Goal: Information Seeking & Learning: Learn about a topic

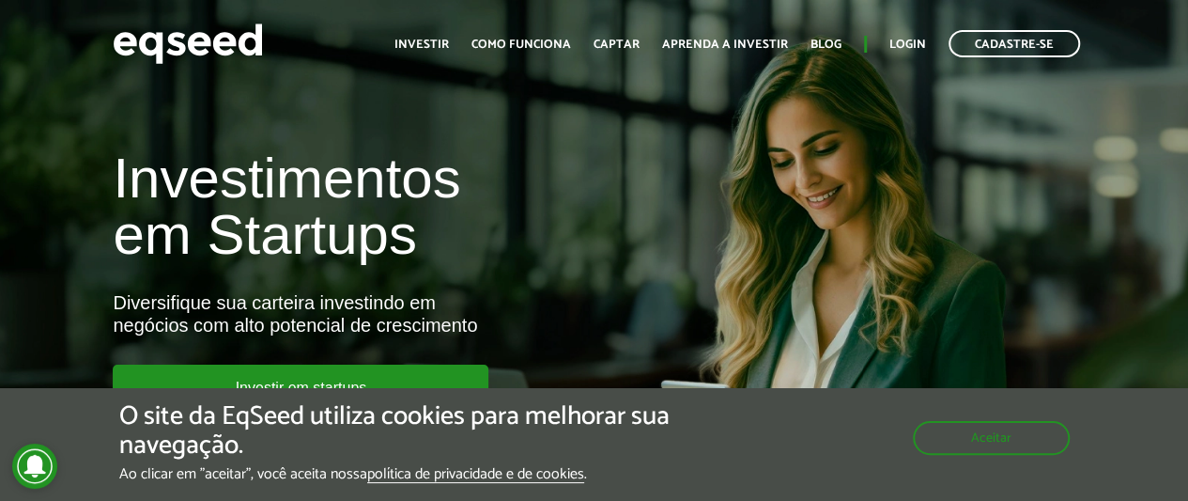
click at [674, 244] on h1 "Investimentos em Startups" at bounding box center [396, 206] width 566 height 113
click at [966, 438] on button "Aceitar" at bounding box center [993, 436] width 153 height 30
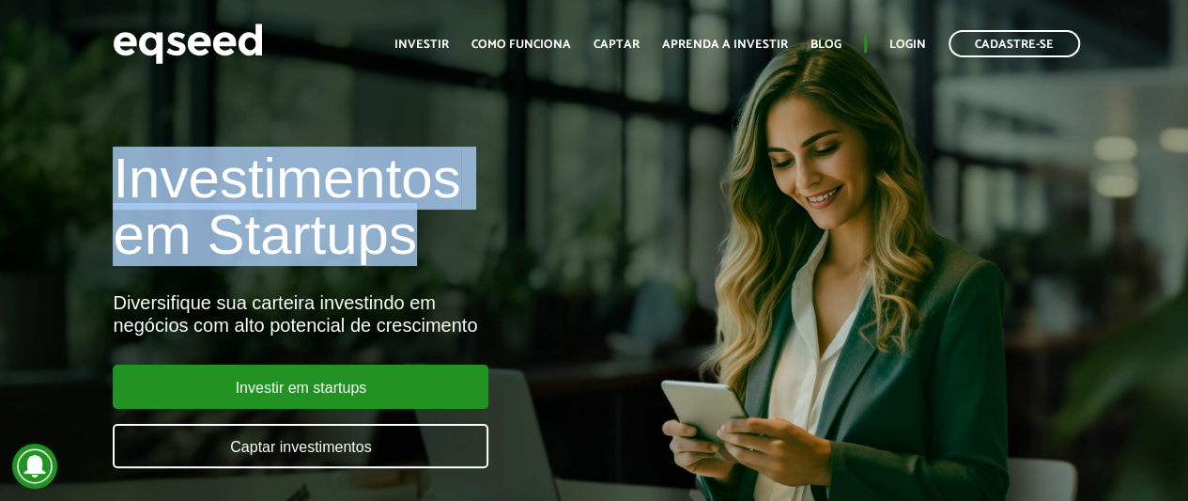
drag, startPoint x: 420, startPoint y: 250, endPoint x: 53, endPoint y: 189, distance: 372.3
click at [53, 189] on div "Investimentos em Startups Diversifique sua carteira investindo em negócios com …" at bounding box center [594, 298] width 1188 height 370
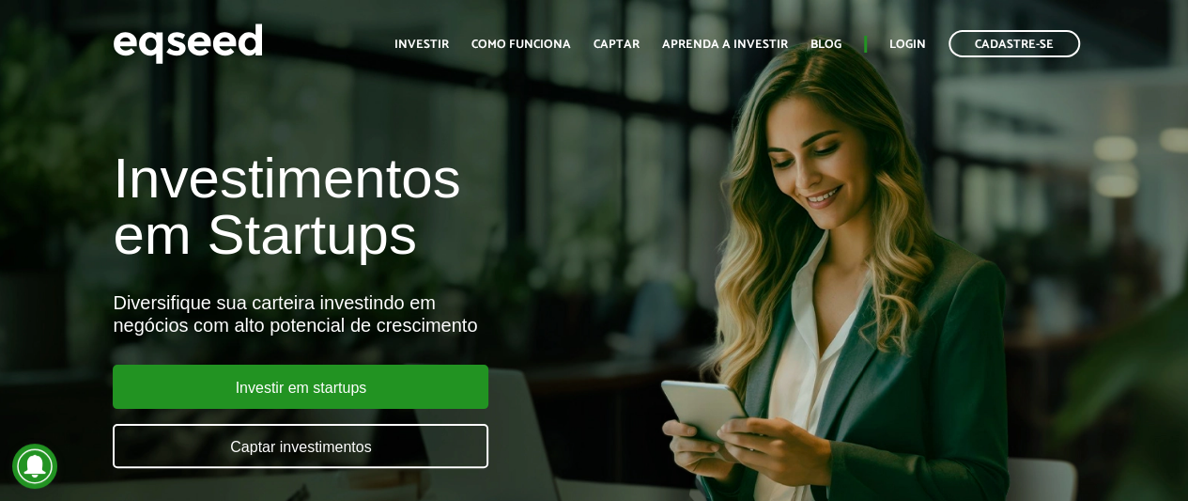
click at [614, 394] on div "Investimentos em Startups Diversifique sua carteira investindo em negócios com …" at bounding box center [396, 298] width 595 height 370
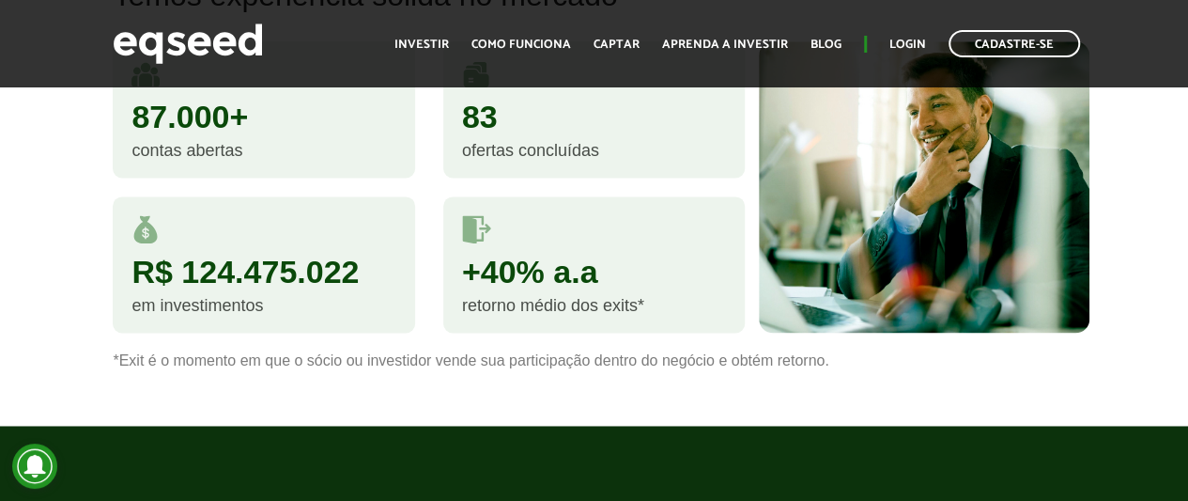
scroll to position [1277, 0]
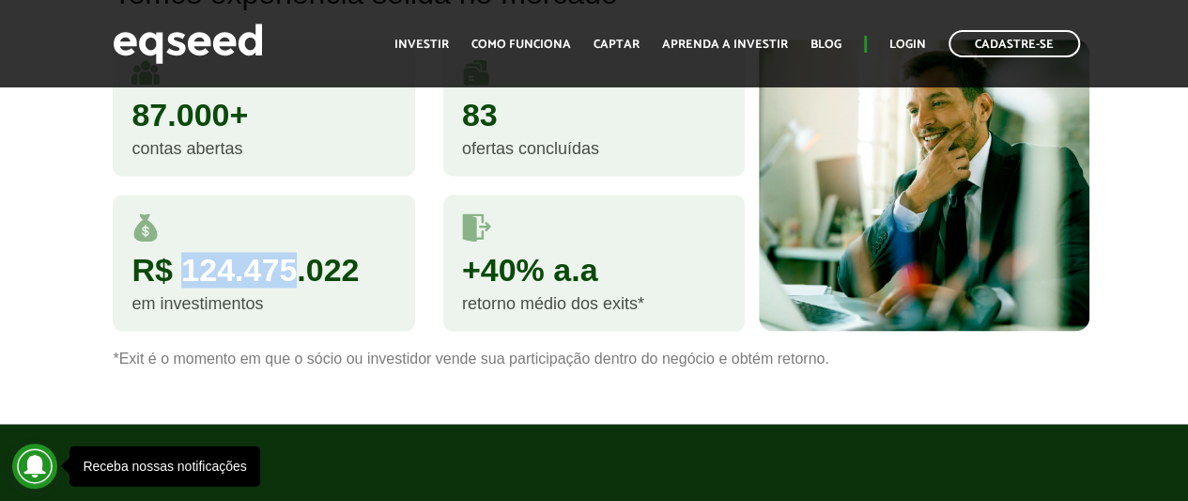
drag, startPoint x: 189, startPoint y: 273, endPoint x: 299, endPoint y: 283, distance: 110.3
click at [299, 283] on div "R$ 124.475.022" at bounding box center [264, 270] width 264 height 32
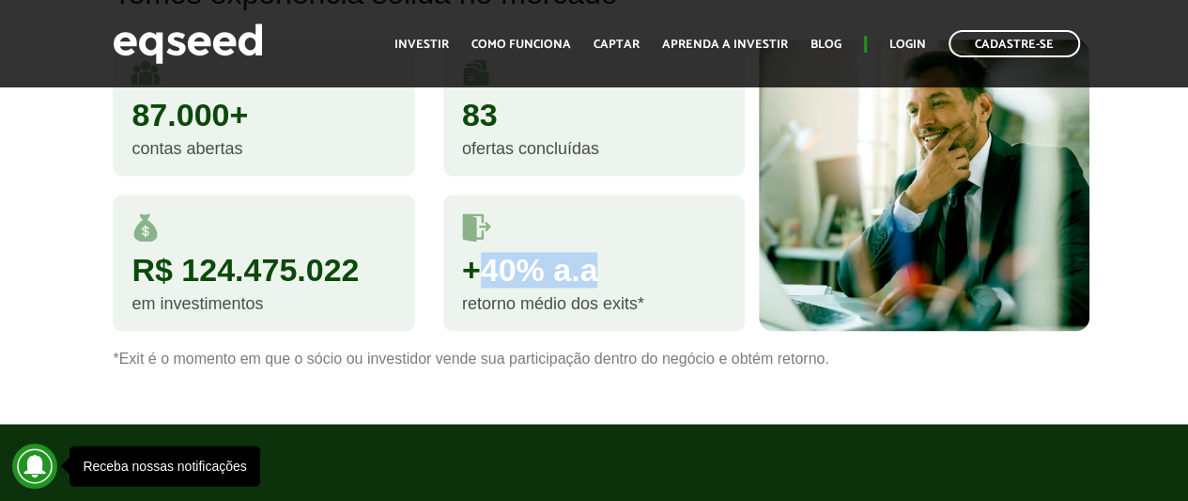
drag, startPoint x: 473, startPoint y: 261, endPoint x: 639, endPoint y: 275, distance: 165.9
click at [639, 275] on div "+40% a.a" at bounding box center [594, 270] width 264 height 32
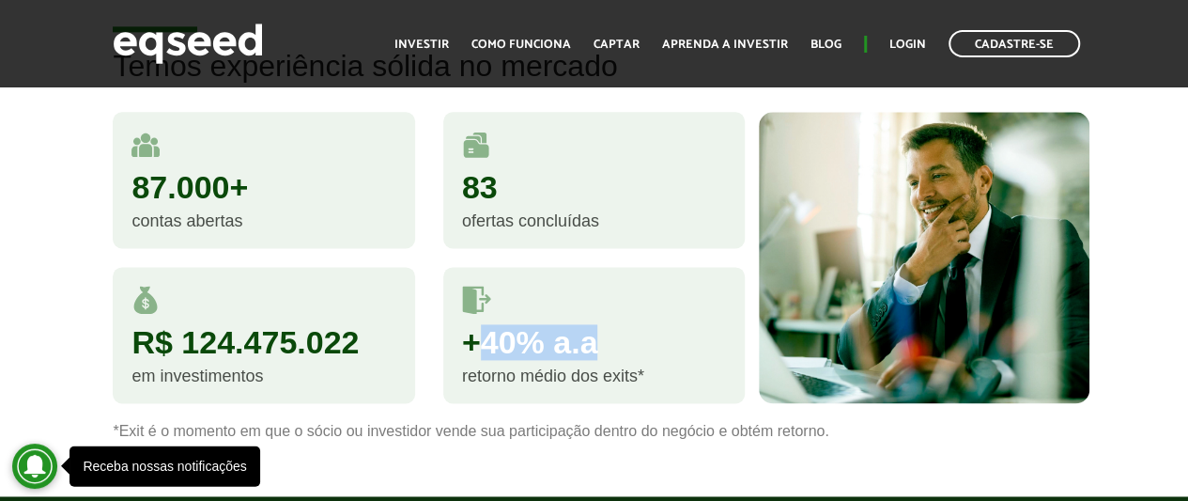
scroll to position [1202, 0]
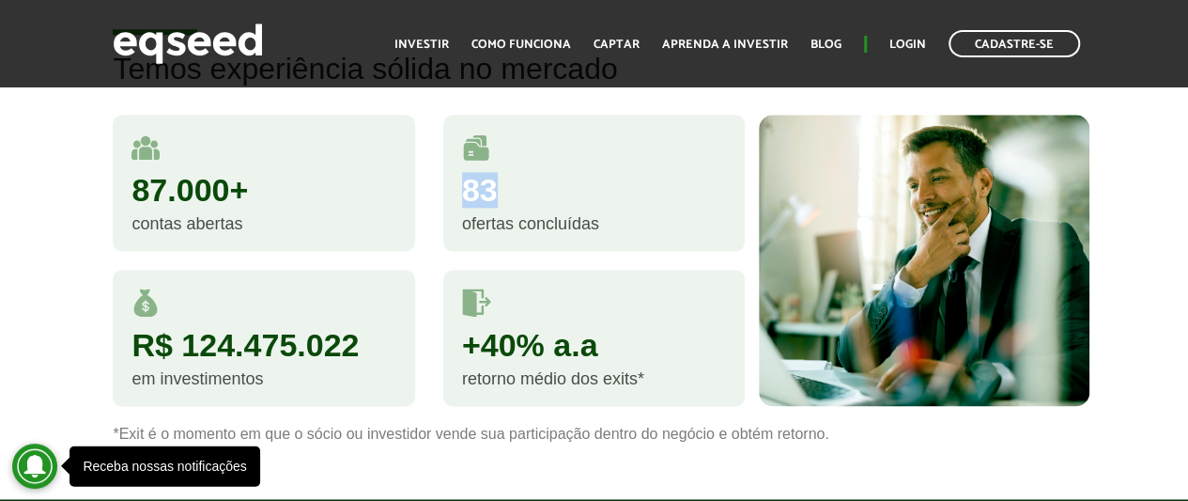
drag, startPoint x: 502, startPoint y: 185, endPoint x: 466, endPoint y: 187, distance: 35.7
click at [466, 187] on div "83" at bounding box center [594, 190] width 264 height 32
drag, startPoint x: 257, startPoint y: 189, endPoint x: 130, endPoint y: 194, distance: 127.9
click at [130, 194] on div "87.000+ contas abertas" at bounding box center [264, 183] width 302 height 136
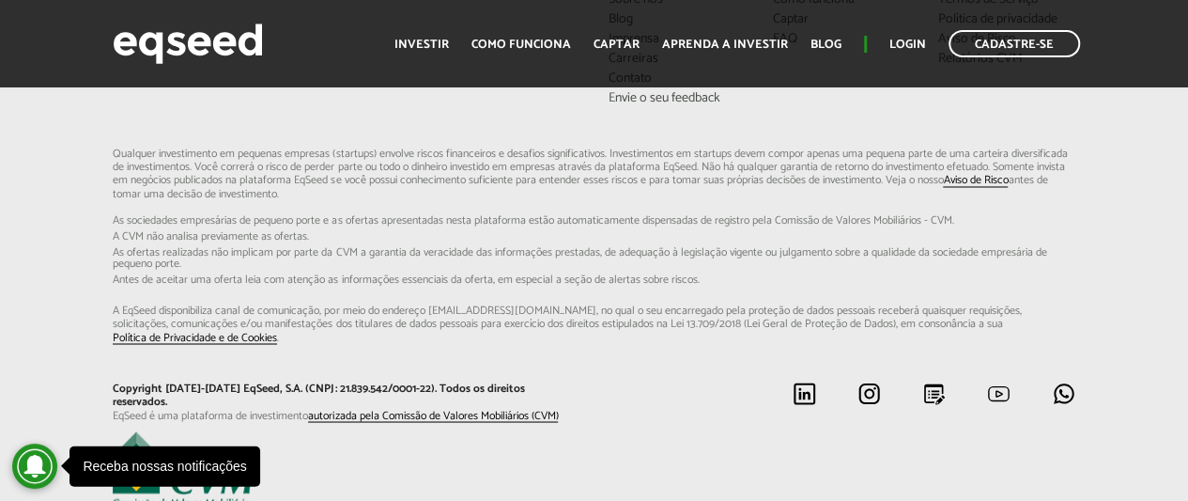
scroll to position [5092, 0]
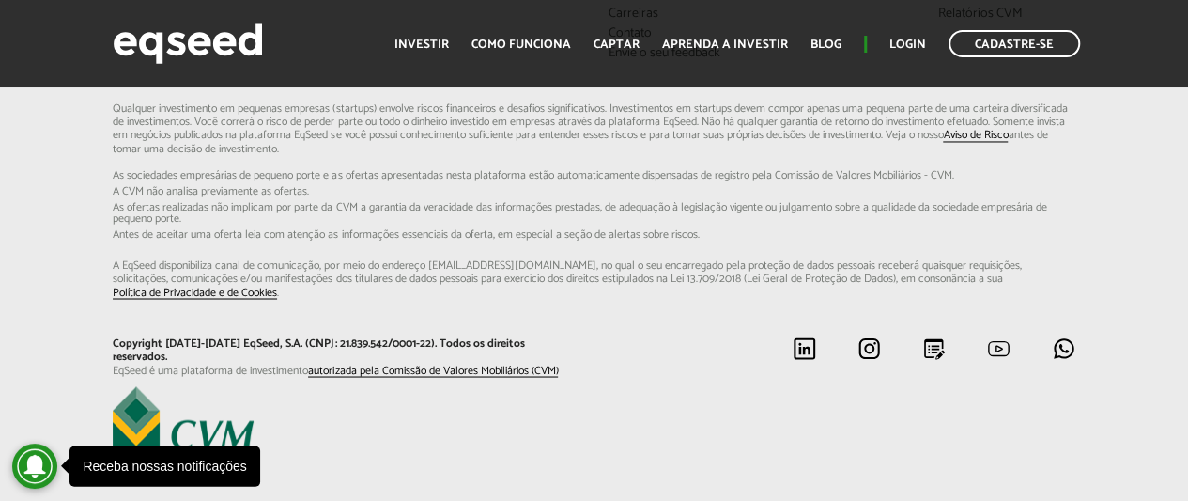
click at [499, 426] on footer "A EqSeed Conteúdo Didático Sobre nós Blog Imprensa Carreiras Contato [PERSON_NA…" at bounding box center [594, 185] width 1188 height 709
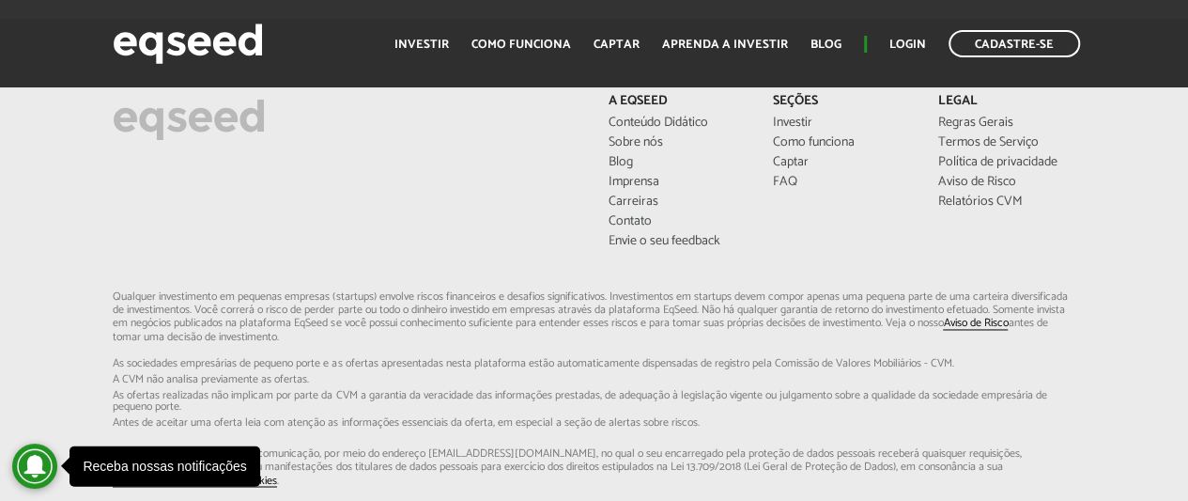
scroll to position [4866, 0]
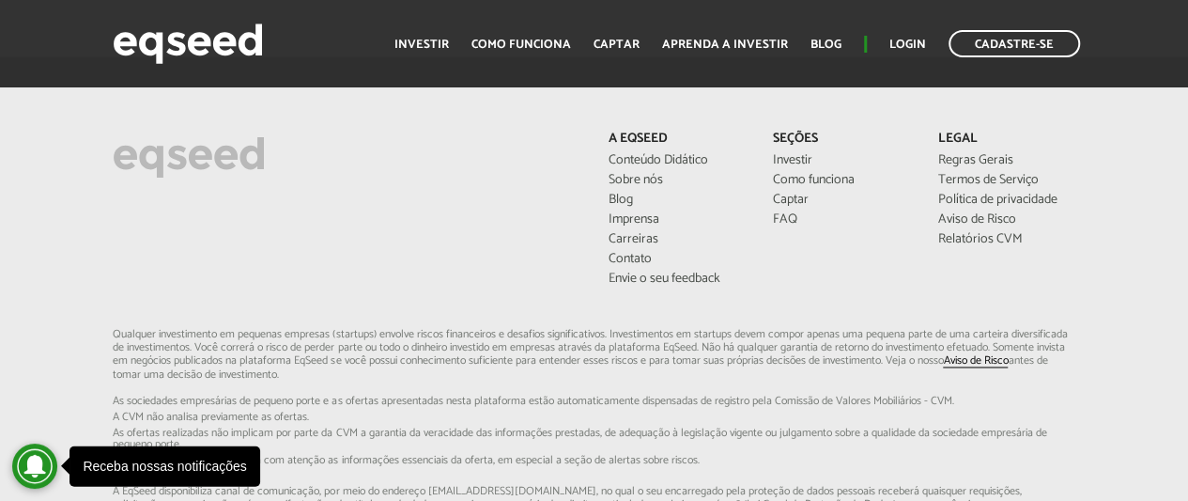
click at [817, 239] on div "A EqSeed Conteúdo Didático Sobre nós Blog Imprensa Carreiras Contato [PERSON_NA…" at bounding box center [841, 211] width 495 height 159
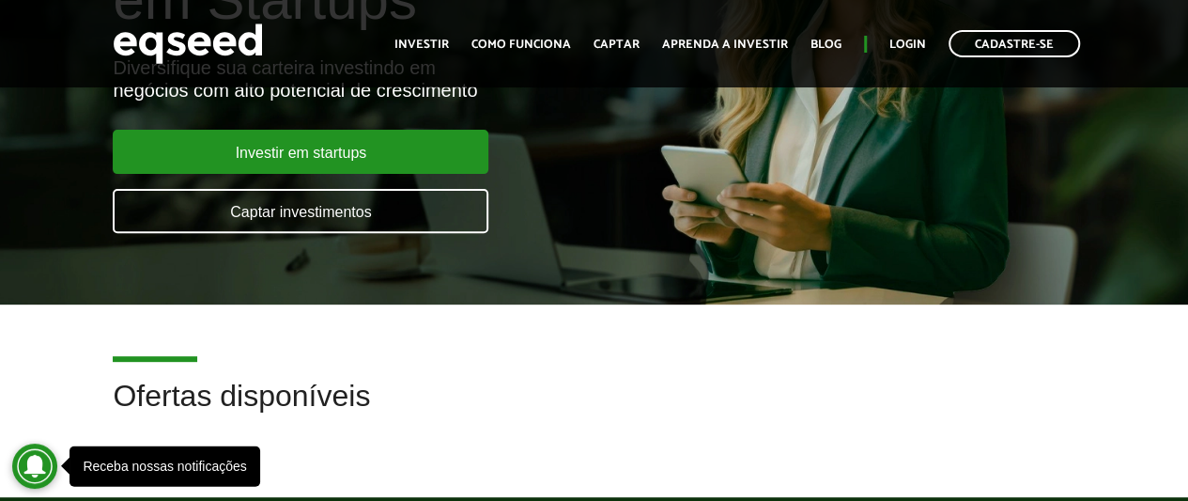
scroll to position [0, 0]
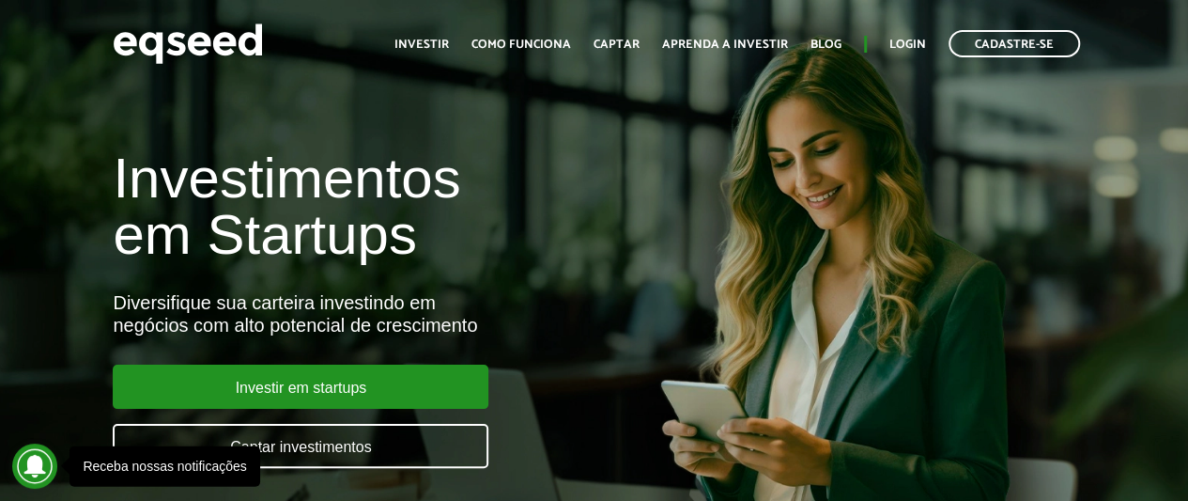
click at [528, 190] on h1 "Investimentos em Startups" at bounding box center [396, 206] width 566 height 113
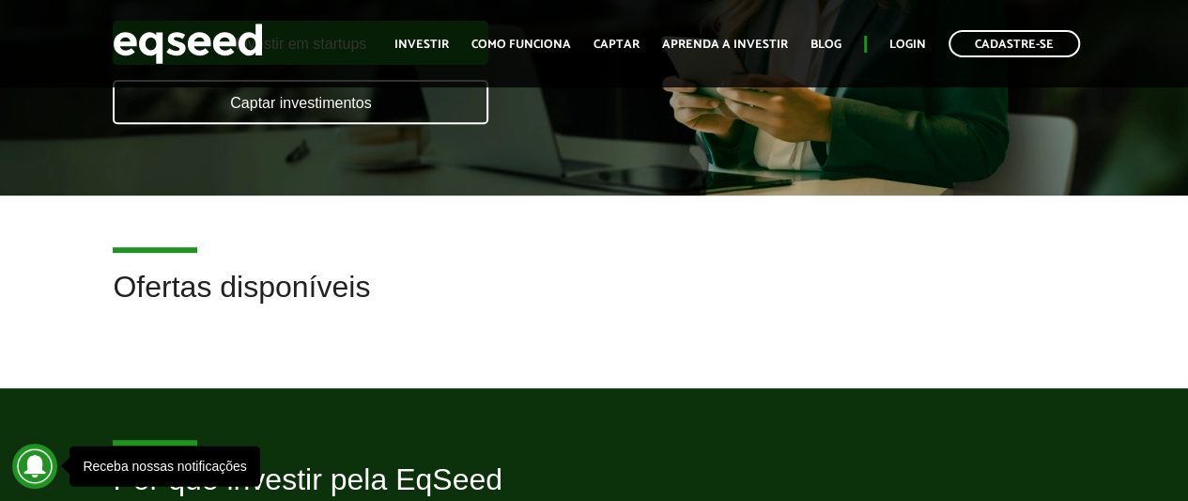
scroll to position [376, 0]
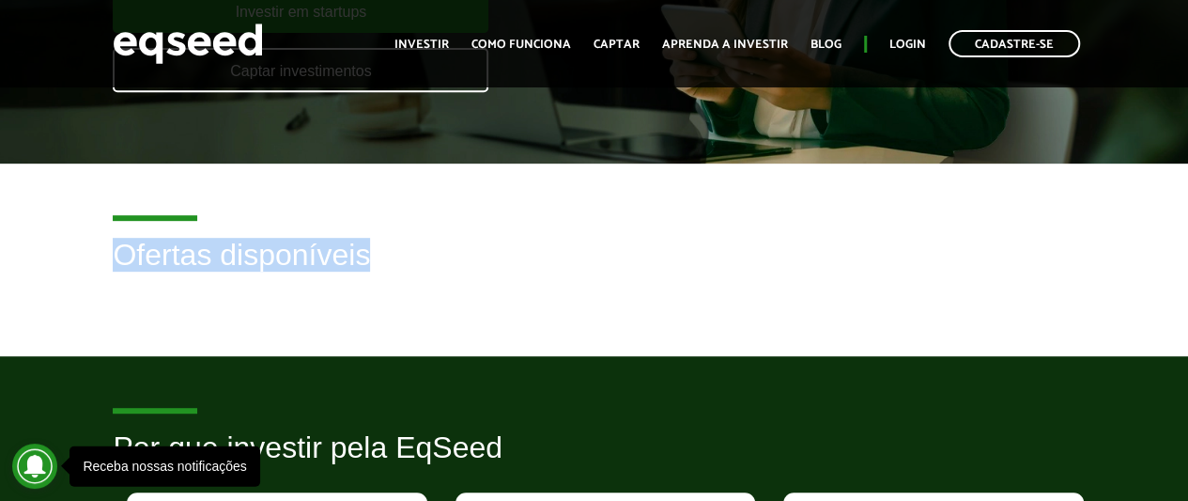
drag, startPoint x: 421, startPoint y: 257, endPoint x: 104, endPoint y: 262, distance: 316.6
click at [104, 262] on div "Ofertas disponíveis" at bounding box center [594, 269] width 990 height 61
click at [426, 273] on h2 "Ofertas disponíveis" at bounding box center [594, 269] width 962 height 61
drag, startPoint x: 426, startPoint y: 273, endPoint x: 130, endPoint y: 245, distance: 298.1
click at [130, 245] on h2 "Ofertas disponíveis" at bounding box center [594, 269] width 962 height 61
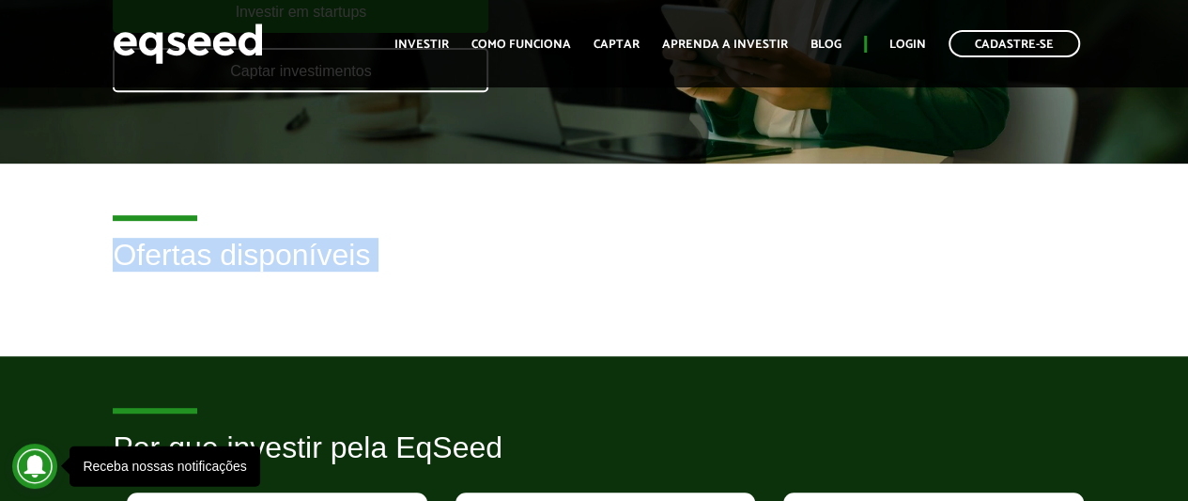
click at [391, 303] on article "Ofertas disponíveis" at bounding box center [594, 259] width 1188 height 193
